Goal: Obtain resource: Obtain resource

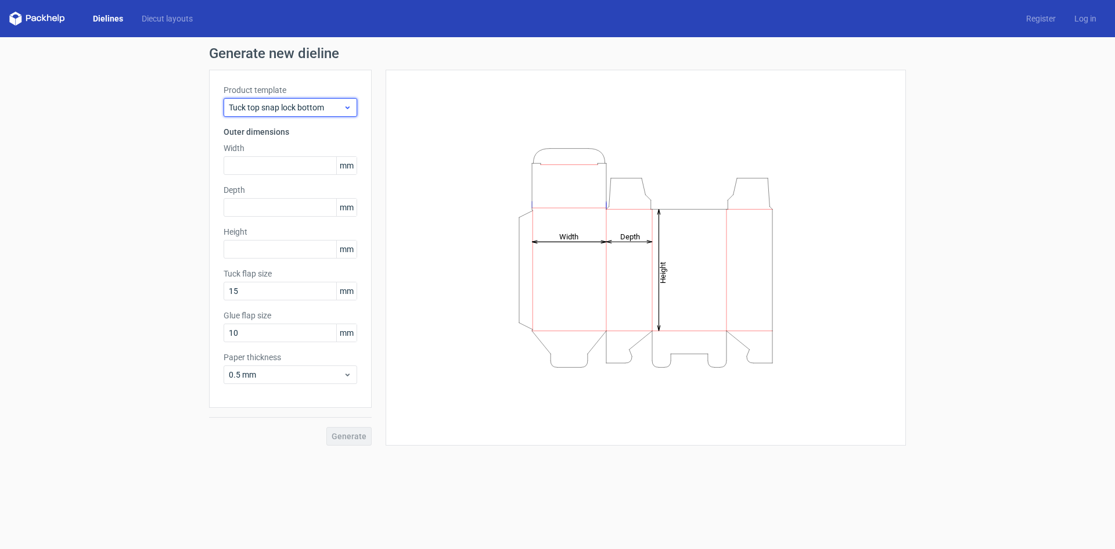
click at [343, 107] on span "Tuck top snap lock bottom" at bounding box center [286, 108] width 114 height 12
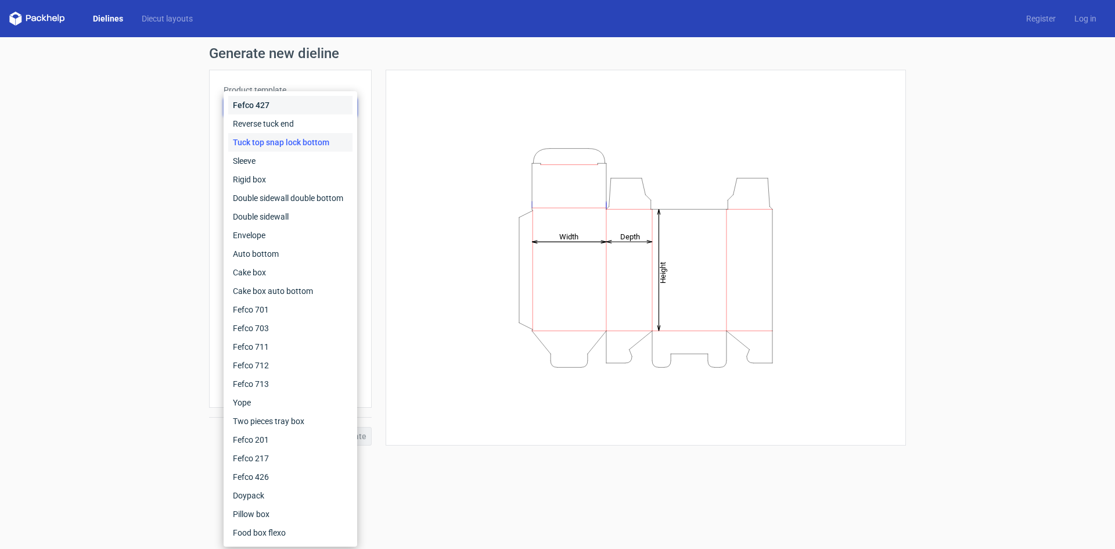
click at [343, 107] on div "Fefco 427" at bounding box center [290, 105] width 124 height 19
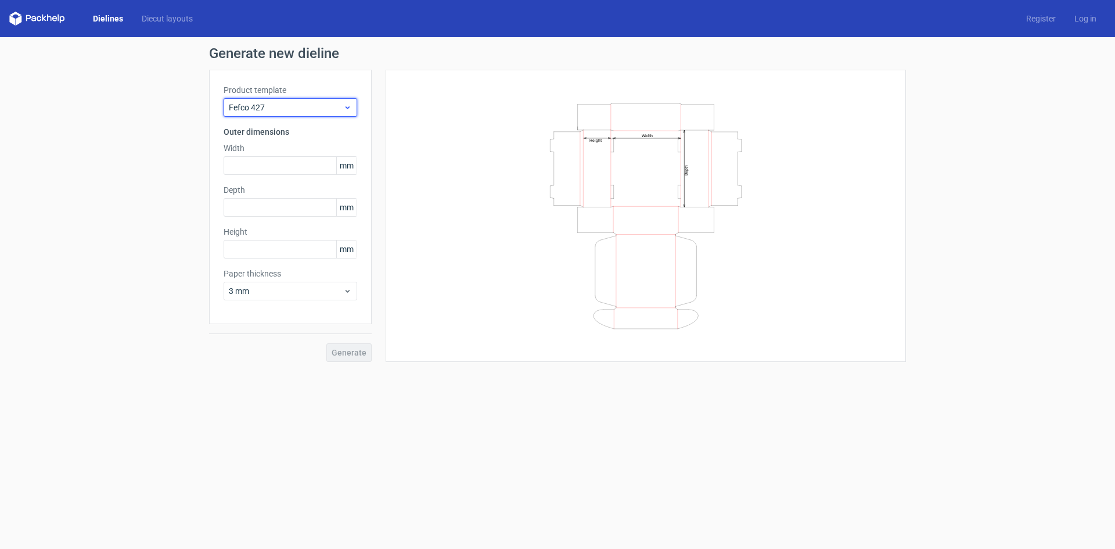
click at [343, 107] on span "Fefco 427" at bounding box center [286, 108] width 114 height 12
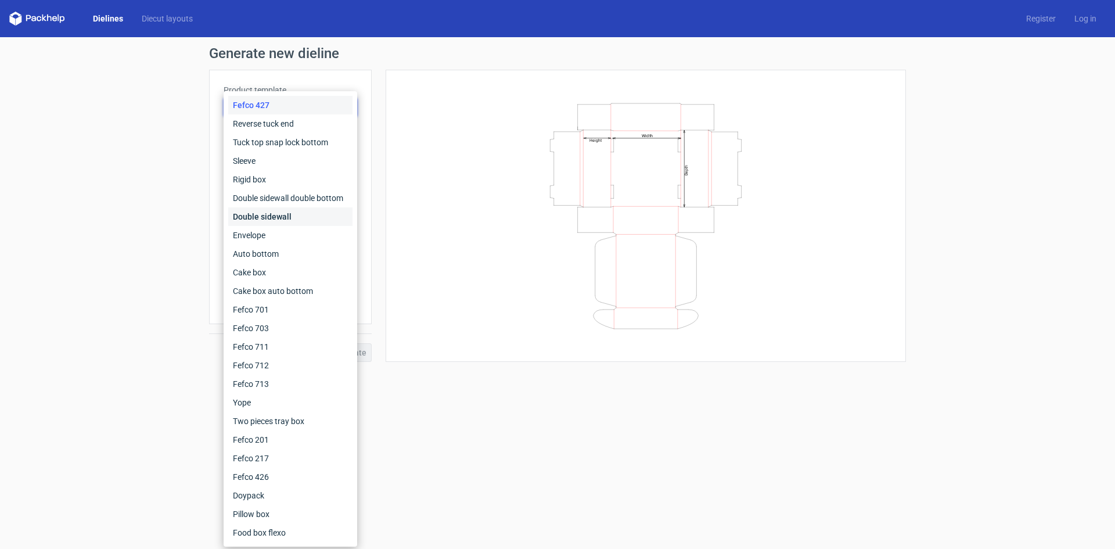
click at [299, 218] on div "Double sidewall" at bounding box center [290, 216] width 124 height 19
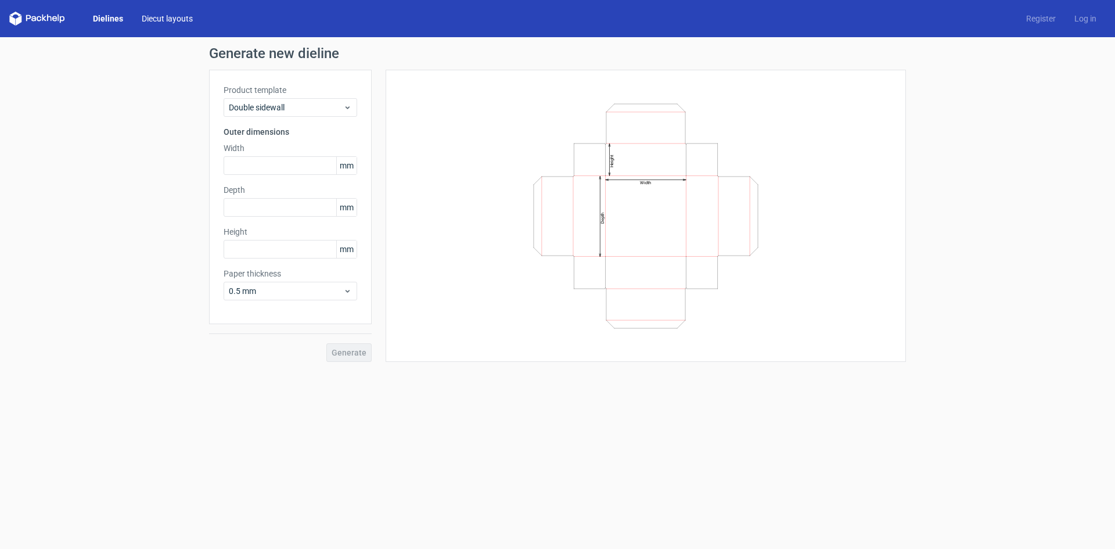
click at [153, 20] on link "Diecut layouts" at bounding box center [167, 19] width 70 height 12
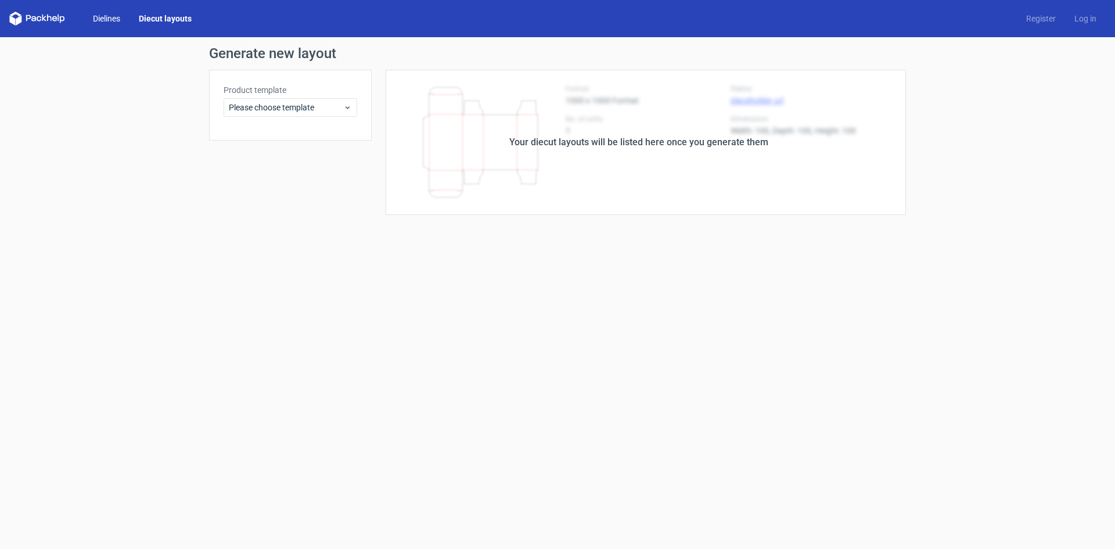
drag, startPoint x: 114, startPoint y: 18, endPoint x: 105, endPoint y: 19, distance: 9.9
click at [113, 18] on link "Dielines" at bounding box center [107, 19] width 46 height 12
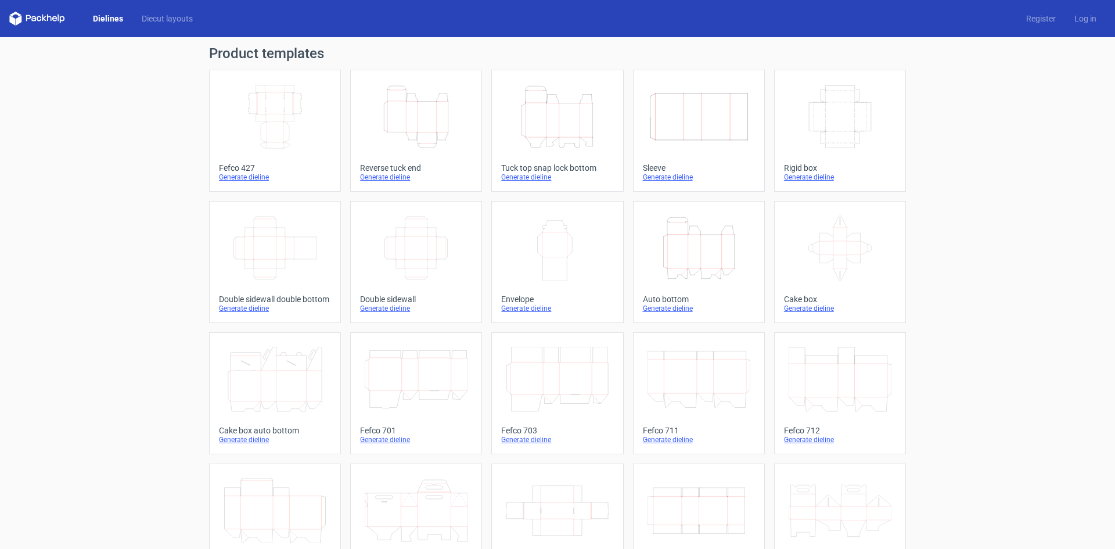
click at [55, 17] on icon at bounding box center [37, 19] width 56 height 14
click at [26, 17] on icon at bounding box center [28, 18] width 5 height 6
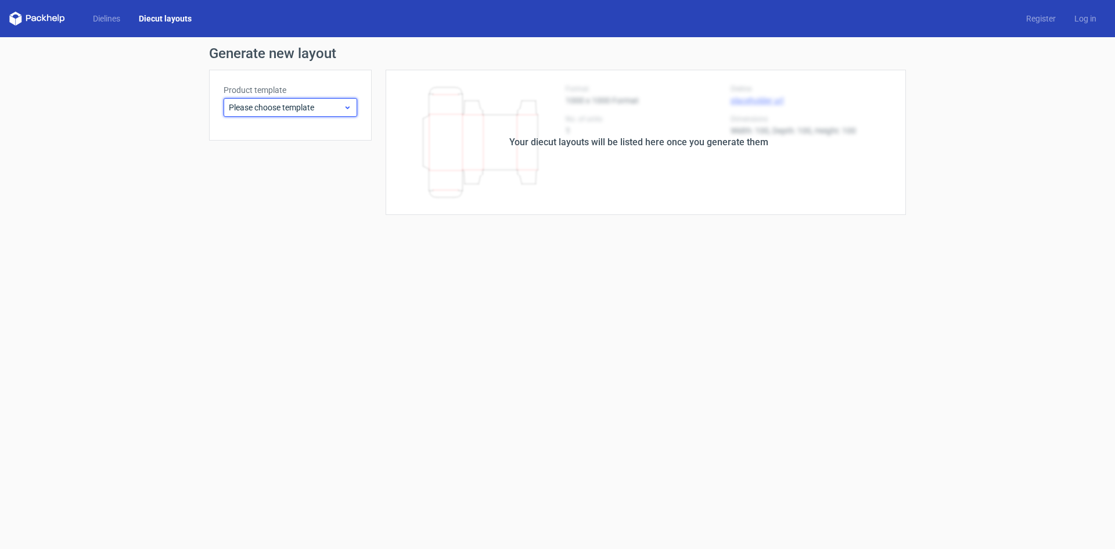
click at [293, 107] on span "Please choose template" at bounding box center [286, 108] width 114 height 12
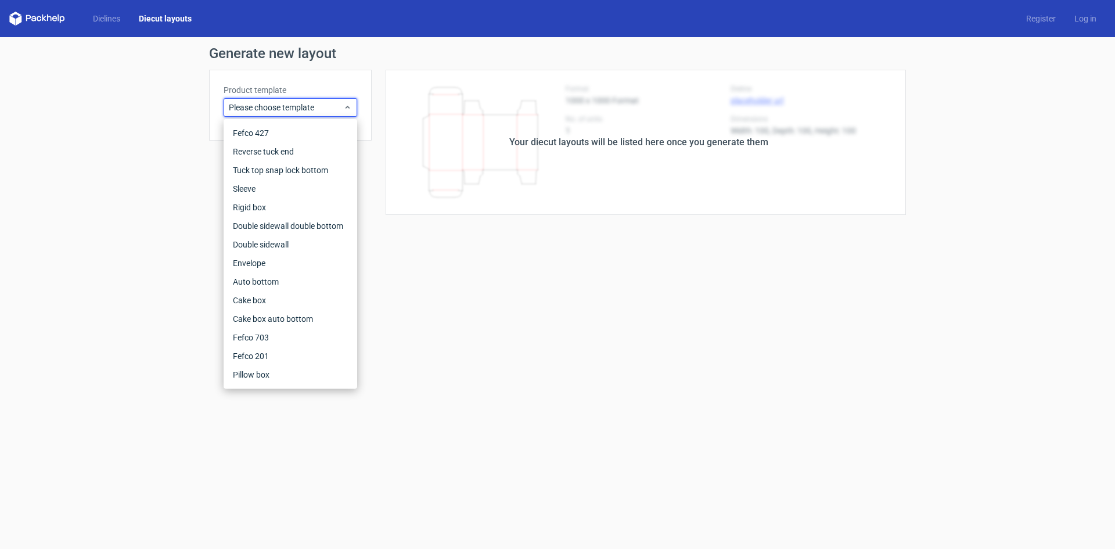
click at [494, 364] on form "Generate new layout Product template Please choose template Your diecut layouts…" at bounding box center [557, 293] width 1115 height 512
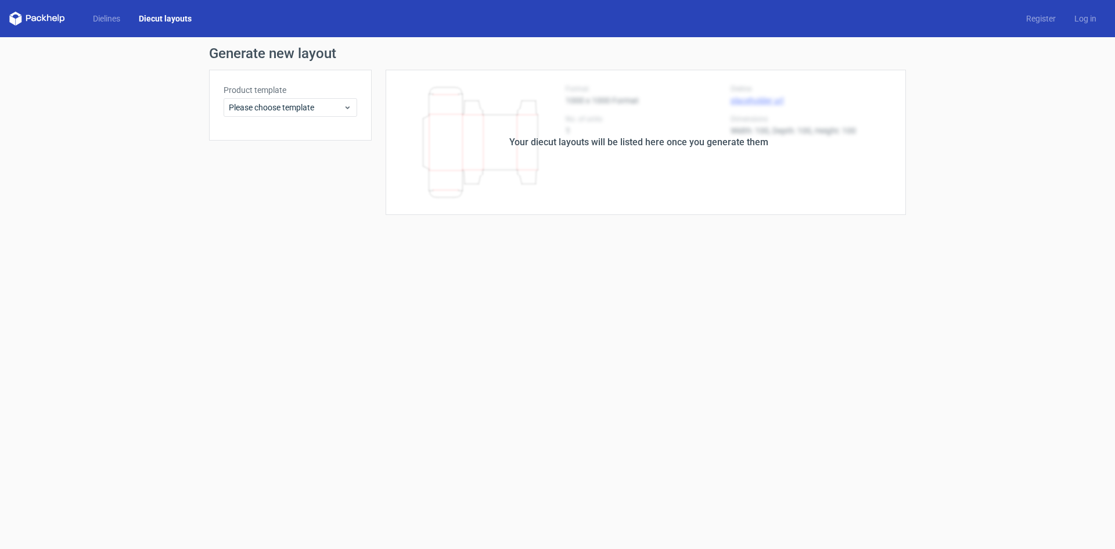
click at [538, 188] on div "Your diecut layouts will be listed here once you generate them" at bounding box center [639, 142] width 534 height 145
click at [579, 152] on div "Your diecut layouts will be listed here once you generate them" at bounding box center [639, 142] width 534 height 145
click at [587, 140] on div "Your diecut layouts will be listed here once you generate them" at bounding box center [638, 142] width 259 height 14
click at [114, 19] on link "Dielines" at bounding box center [107, 19] width 46 height 12
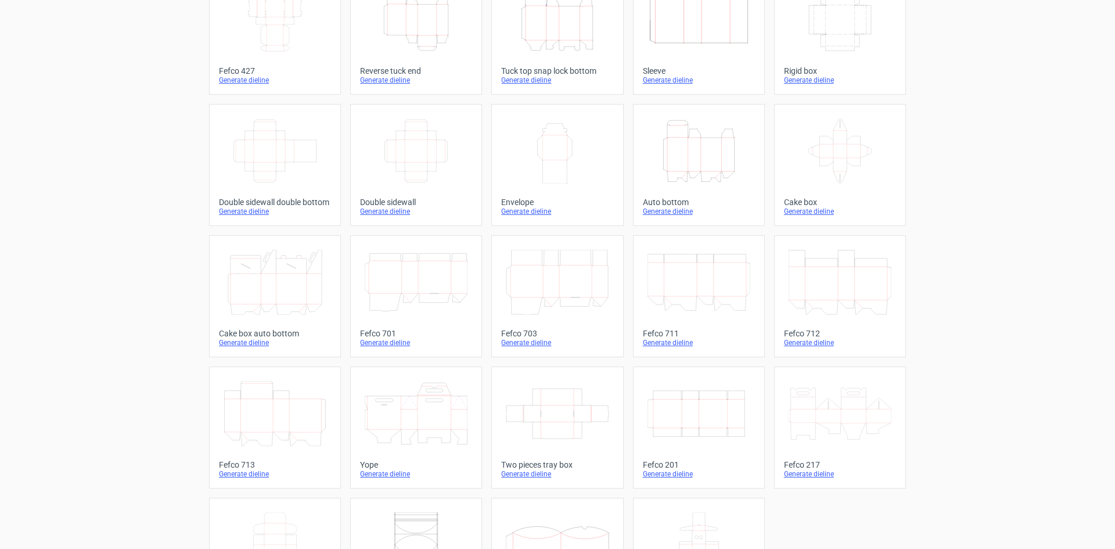
scroll to position [177, 0]
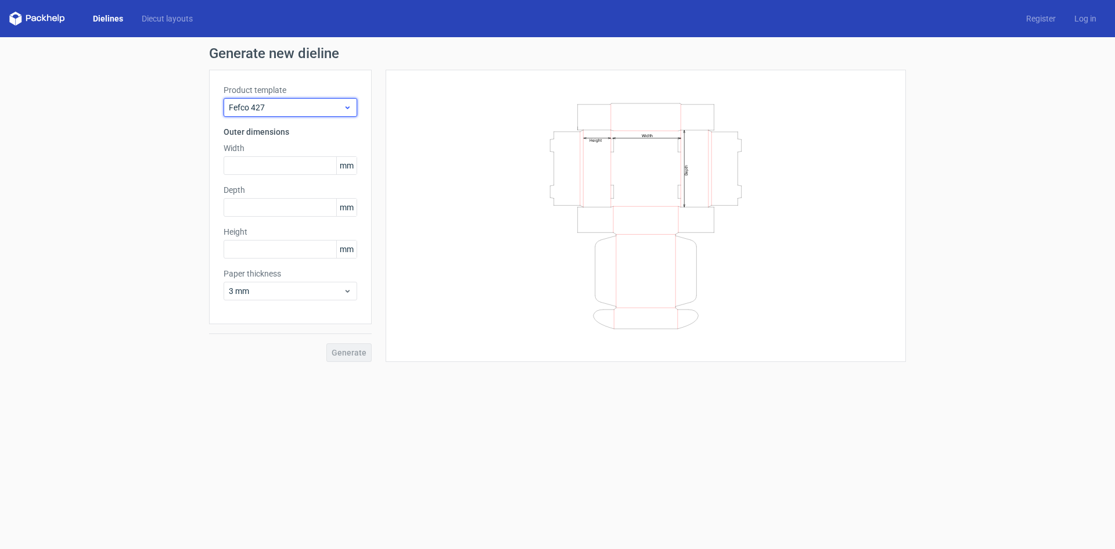
click at [300, 105] on span "Fefco 427" at bounding box center [286, 108] width 114 height 12
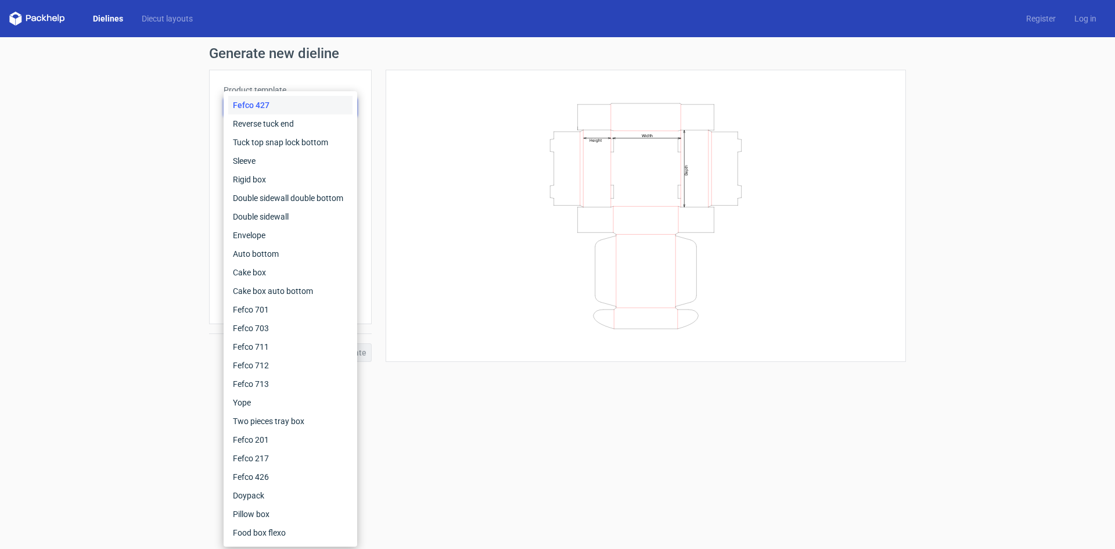
click at [300, 105] on div "Fefco 427" at bounding box center [290, 105] width 124 height 19
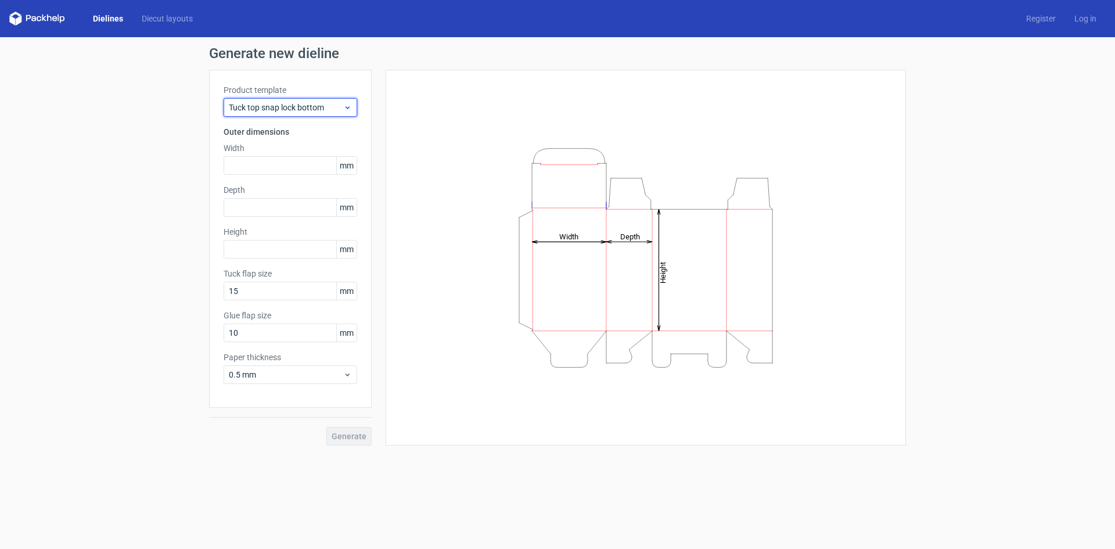
click at [315, 109] on span "Tuck top snap lock bottom" at bounding box center [286, 108] width 114 height 12
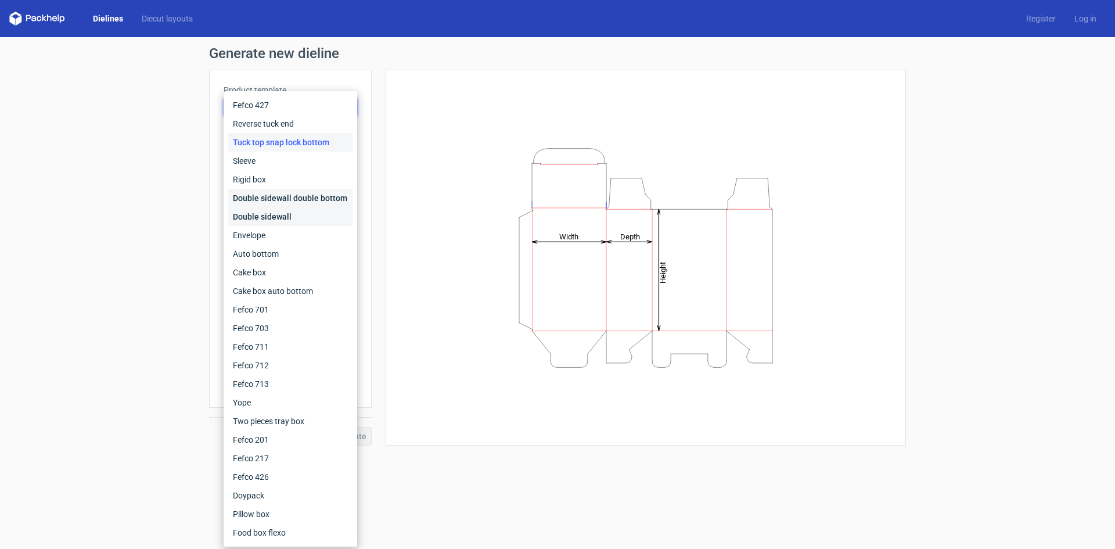
drag, startPoint x: 335, startPoint y: 210, endPoint x: 332, endPoint y: 199, distance: 10.8
